Goal: Information Seeking & Learning: Find specific fact

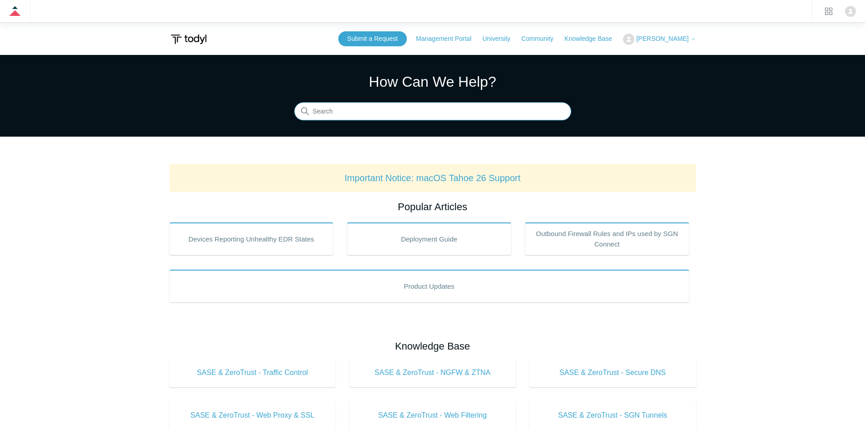
click at [404, 119] on input "Search" at bounding box center [432, 112] width 277 height 18
type input "minimum"
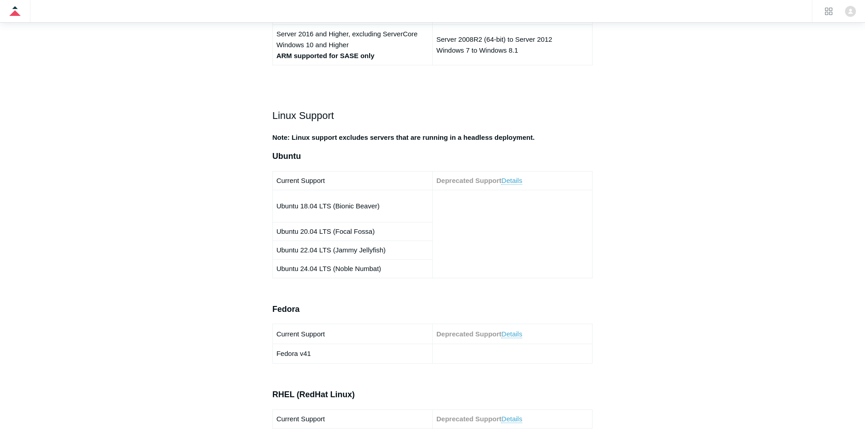
scroll to position [363, 0]
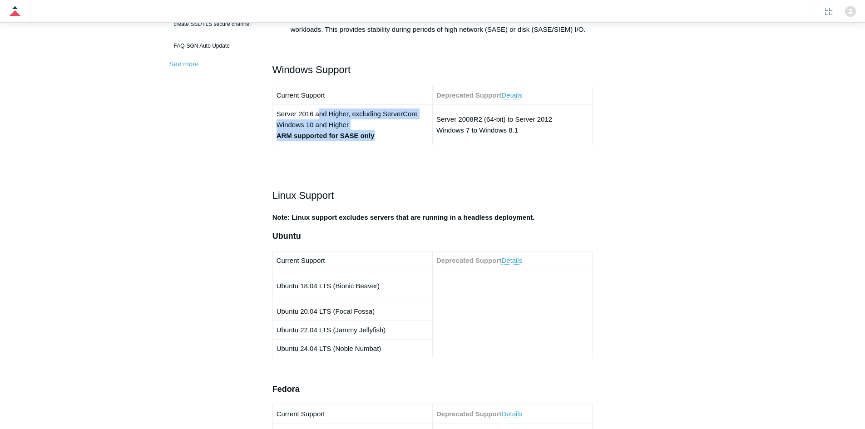
drag, startPoint x: 402, startPoint y: 138, endPoint x: 311, endPoint y: 117, distance: 94.1
click at [315, 117] on td "Server 2016 and Higher, excluding ServerCore Windows 10 and Higher ARM supporte…" at bounding box center [353, 125] width 160 height 40
click at [276, 119] on td "Server 2016 and Higher, excluding ServerCore Windows 10 and Higher ARM supporte…" at bounding box center [353, 125] width 160 height 40
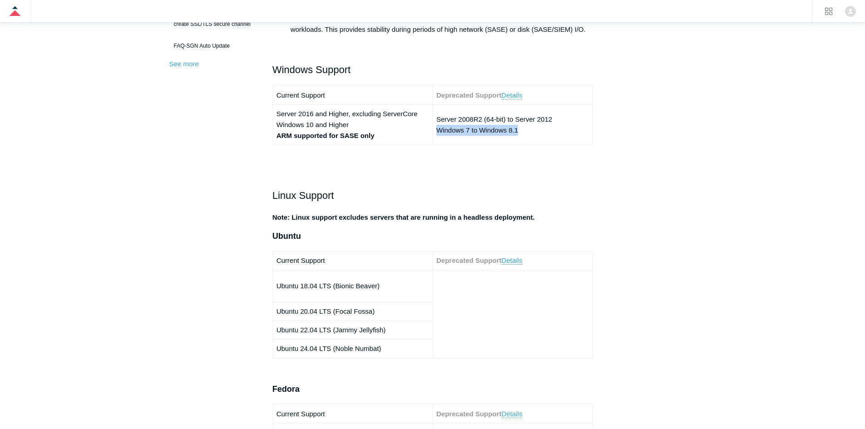
drag, startPoint x: 535, startPoint y: 129, endPoint x: 435, endPoint y: 123, distance: 100.1
click at [435, 123] on td "Server 2008R2 (64-bit) to Server 2012 Windows 7 to Windows 8.1" at bounding box center [512, 125] width 160 height 40
click at [435, 121] on td "Server 2008R2 (64-bit) to Server 2012 Windows 7 to Windows 8.1" at bounding box center [512, 125] width 160 height 40
click at [511, 93] on link "Details" at bounding box center [511, 95] width 21 height 8
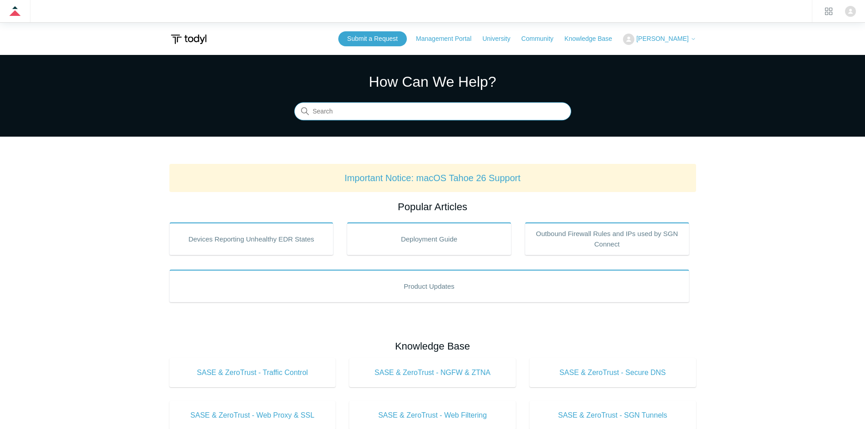
click at [456, 114] on input "Search" at bounding box center [432, 112] width 277 height 18
type input "mini"
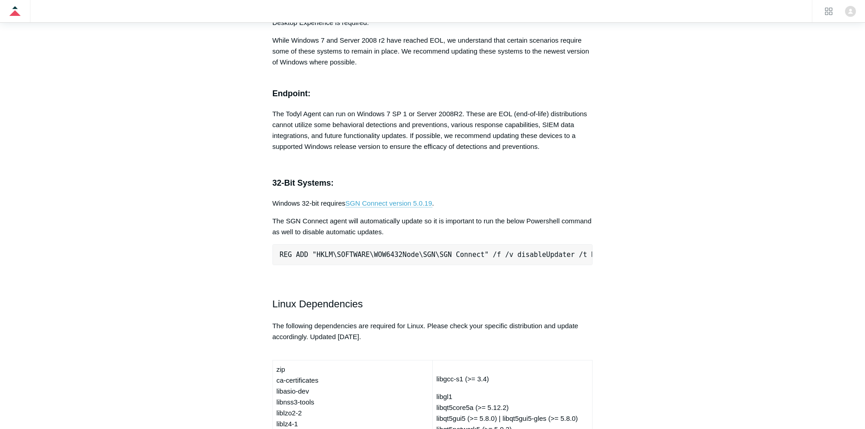
scroll to position [2271, 0]
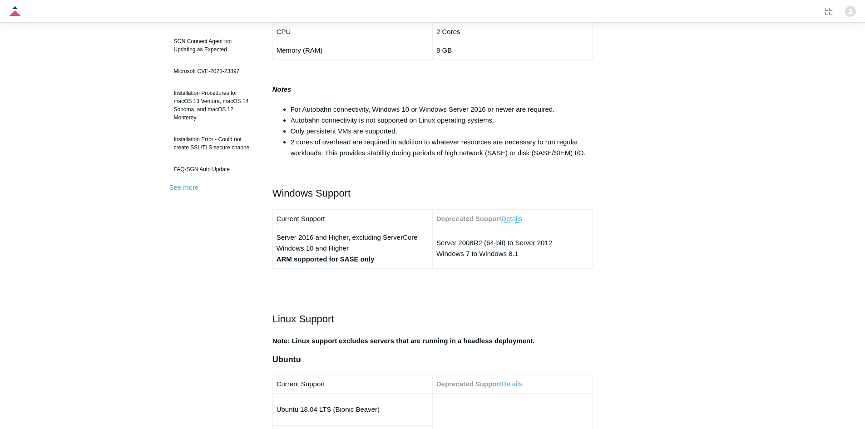
scroll to position [246, 0]
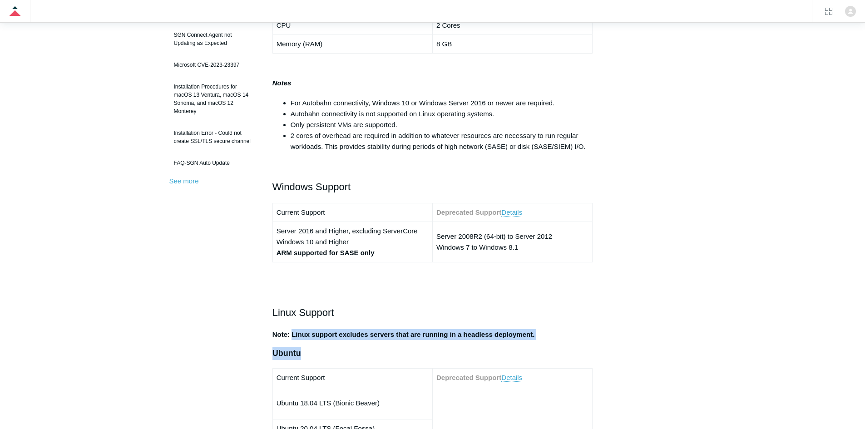
drag, startPoint x: 293, startPoint y: 334, endPoint x: 605, endPoint y: 353, distance: 313.1
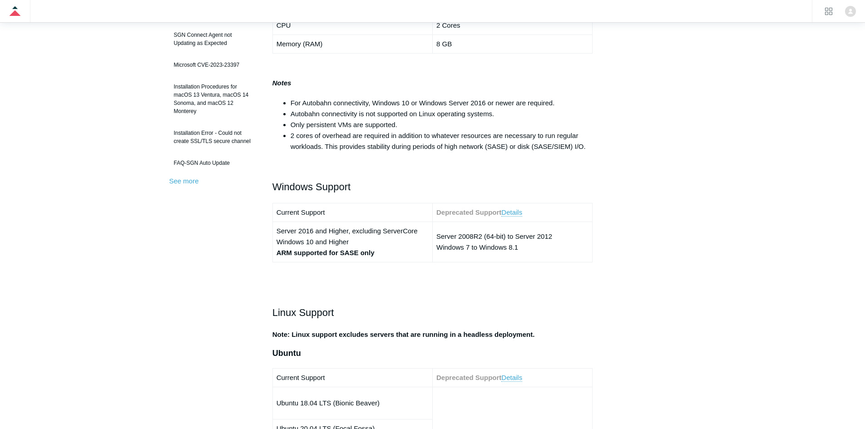
scroll to position [292, 0]
